Goal: Task Accomplishment & Management: Manage account settings

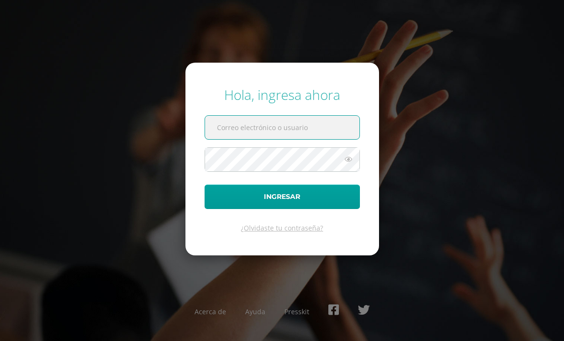
scroll to position [0, 0]
click at [231, 136] on input "text" at bounding box center [282, 127] width 154 height 23
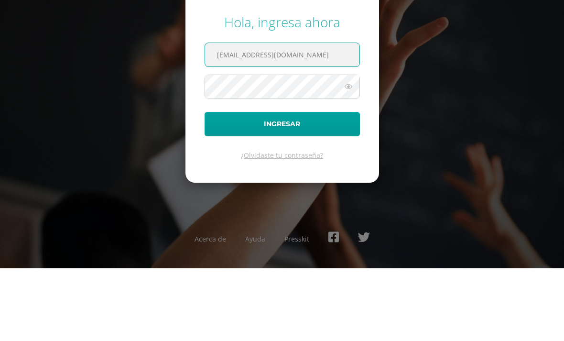
type input "[EMAIL_ADDRESS][DOMAIN_NAME]"
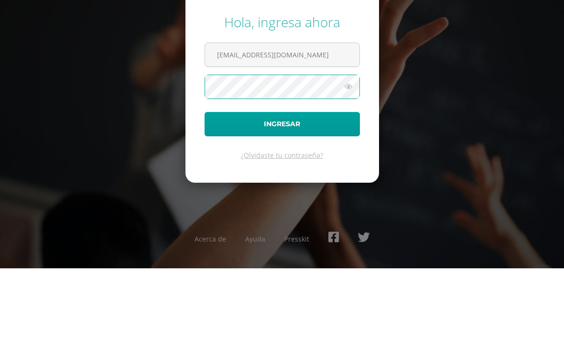
click at [417, 88] on div "Hola, ingresa ahora [EMAIL_ADDRESS][DOMAIN_NAME] Ingresar ¿Olvidaste tu contras…" at bounding box center [282, 170] width 564 height 185
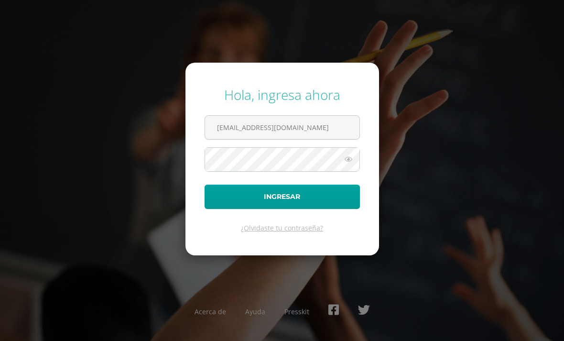
click at [327, 185] on button "Ingresar" at bounding box center [282, 197] width 155 height 24
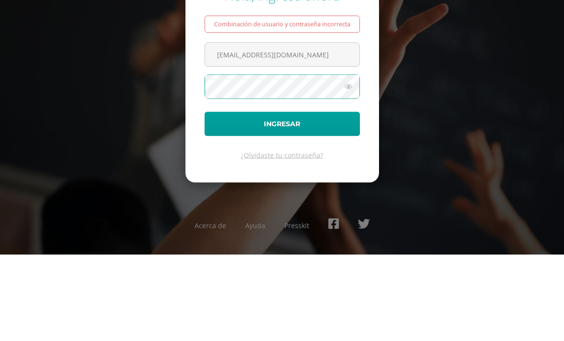
click at [351, 167] on icon at bounding box center [348, 172] width 12 height 11
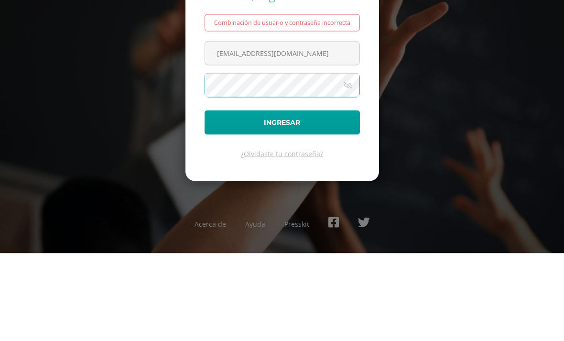
click at [348, 167] on icon at bounding box center [347, 172] width 13 height 11
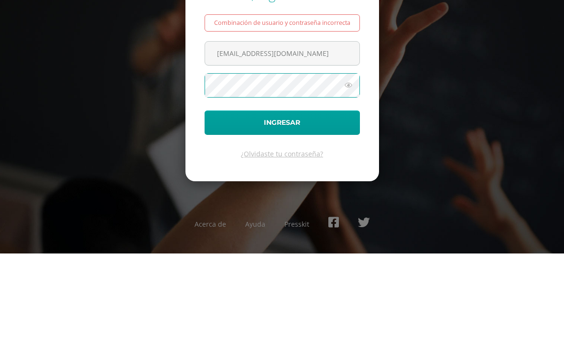
click at [337, 198] on button "Ingresar" at bounding box center [282, 210] width 155 height 24
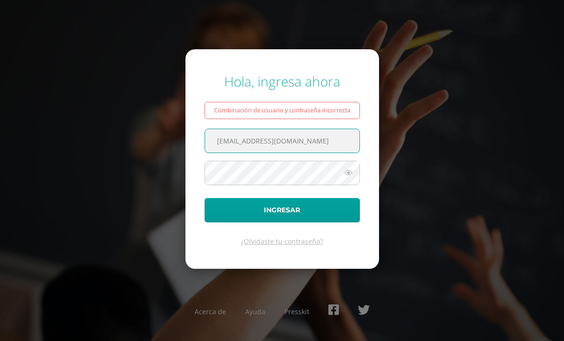
click at [306, 246] on link "¿Olvidaste tu contraseña?" at bounding box center [282, 241] width 82 height 9
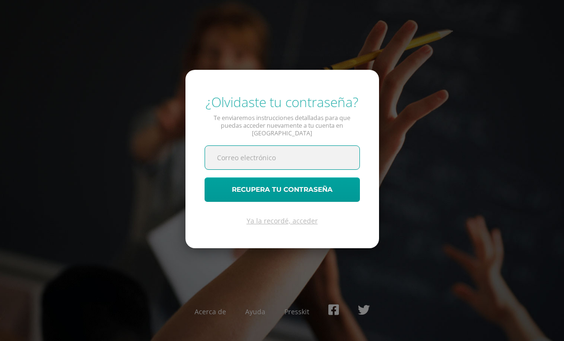
click at [310, 225] on link "Ya la recordé, acceder" at bounding box center [282, 220] width 71 height 9
